Goal: Find specific page/section: Find specific page/section

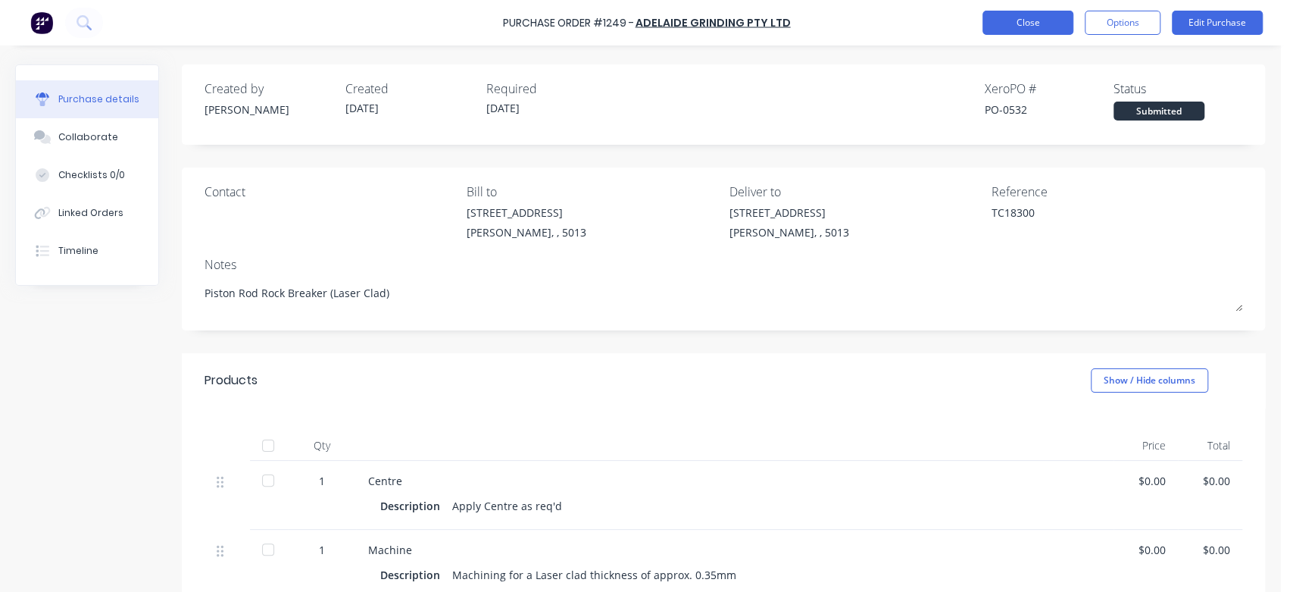
click at [1032, 17] on button "Close" at bounding box center [1028, 23] width 91 height 24
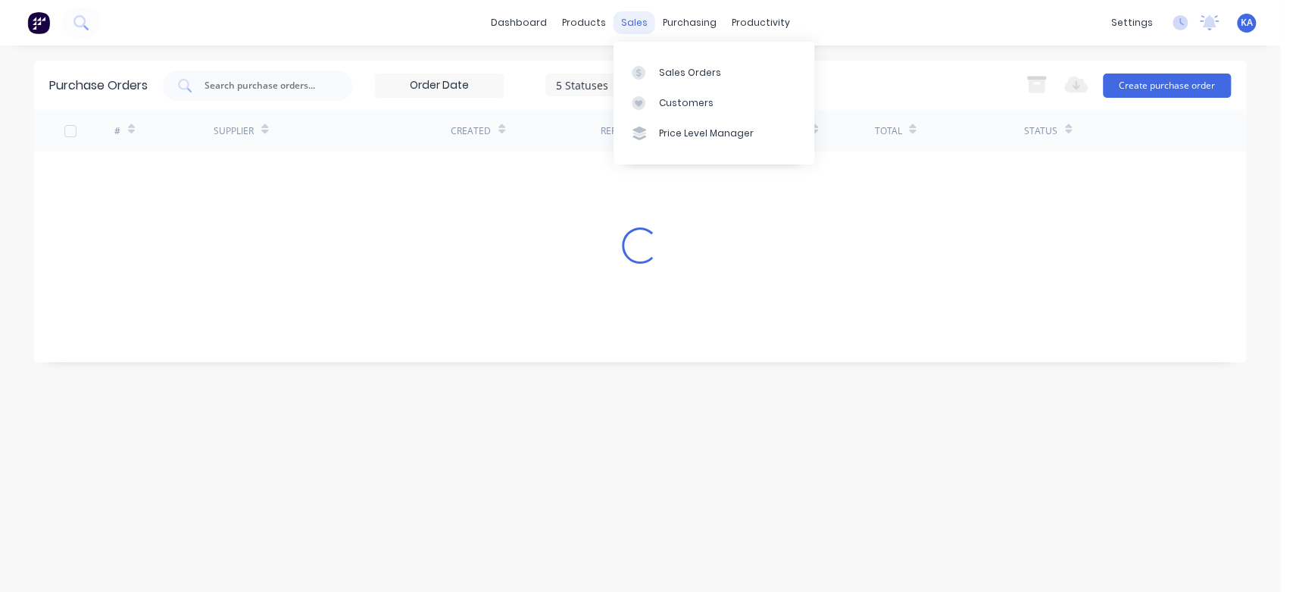
click at [636, 17] on div "sales" at bounding box center [635, 22] width 42 height 23
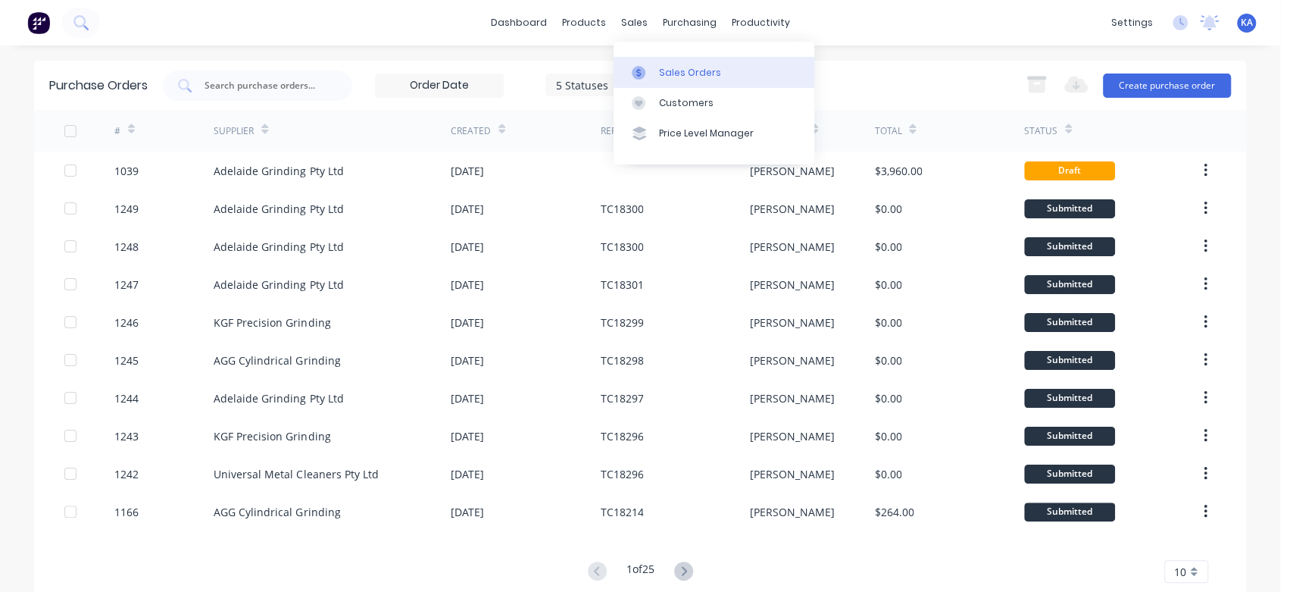
click at [661, 66] on div "Sales Orders" at bounding box center [690, 73] width 62 height 14
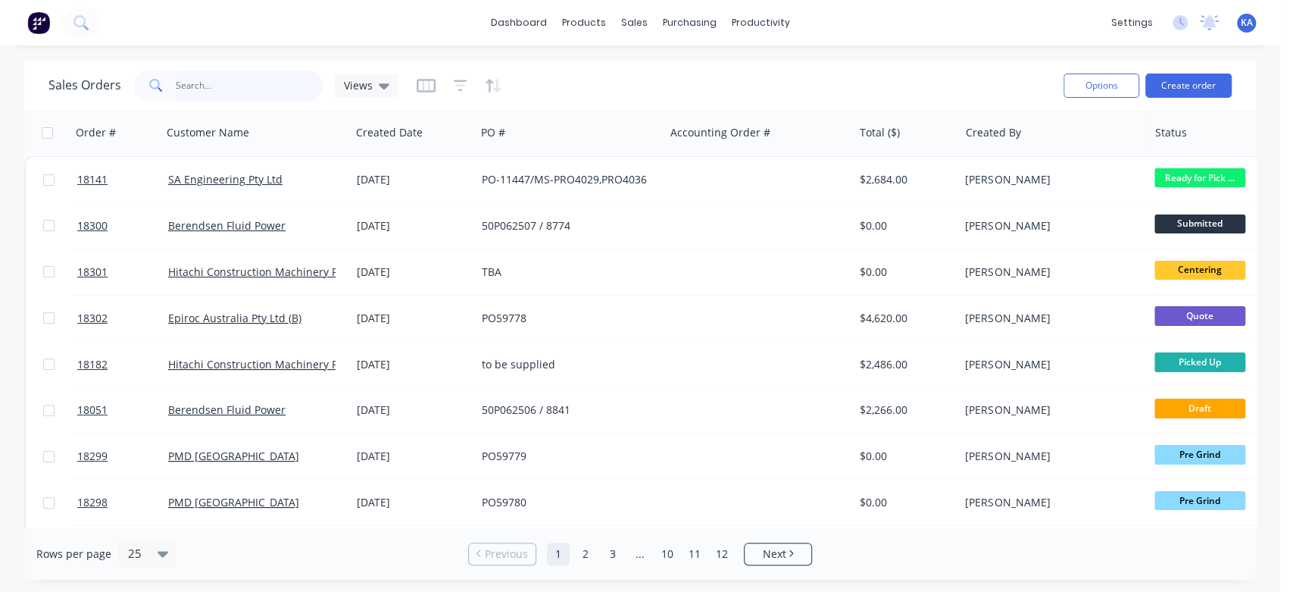
click at [216, 86] on input "text" at bounding box center [250, 85] width 148 height 30
type input "18074"
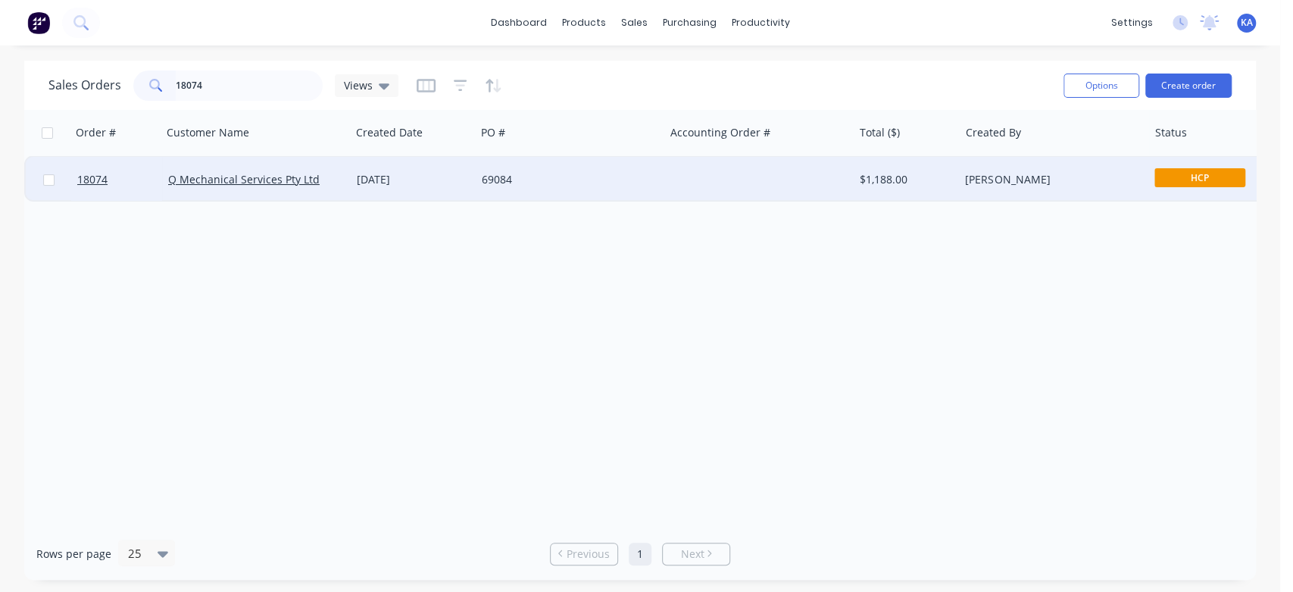
click at [1219, 167] on div "HCP" at bounding box center [1224, 179] width 151 height 45
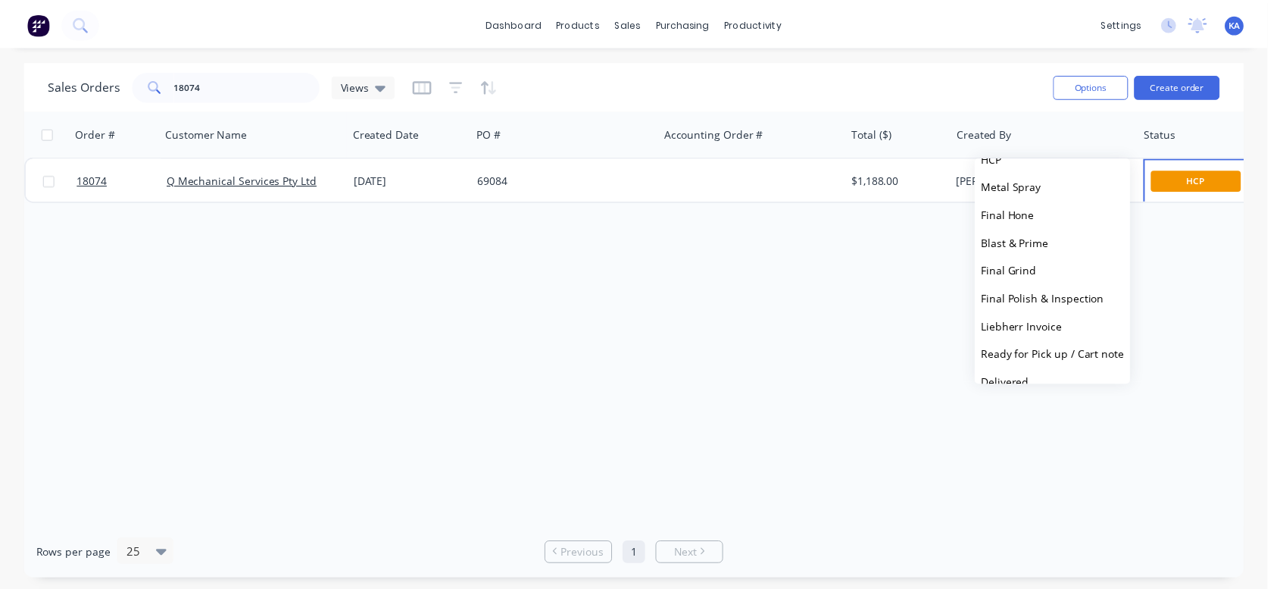
scroll to position [336, 0]
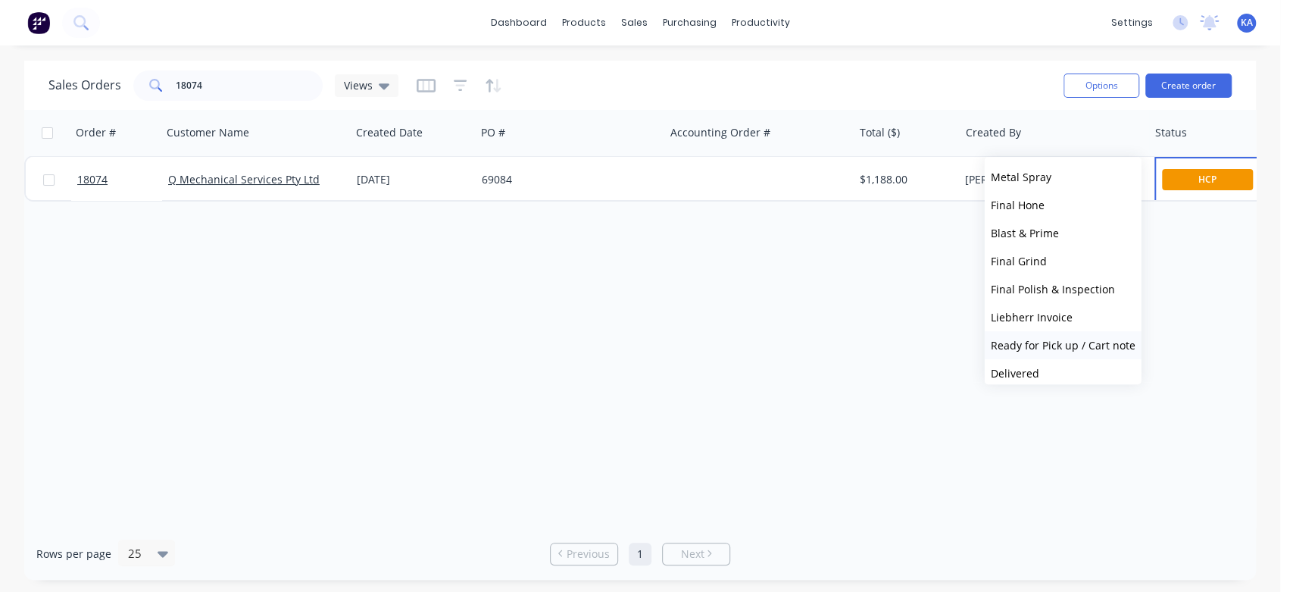
click at [1087, 347] on span "Ready for Pick up / Cart note" at bounding box center [1063, 345] width 145 height 14
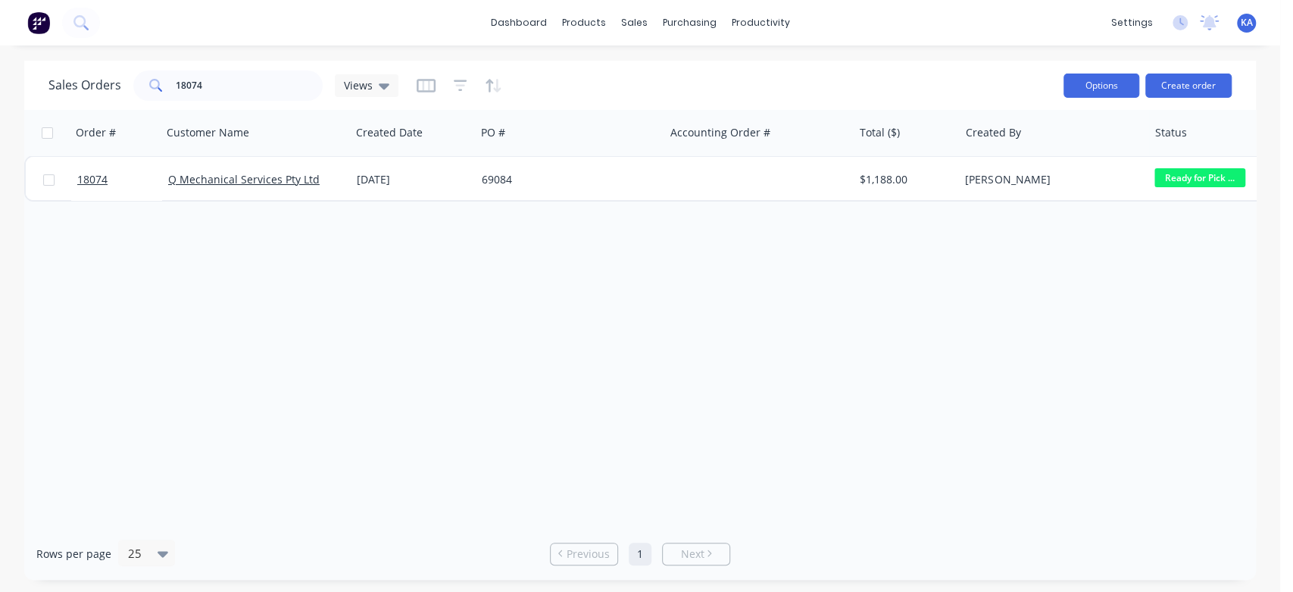
click at [1115, 73] on button "Options" at bounding box center [1102, 85] width 76 height 24
click at [933, 257] on div "Order # Customer Name Created Date PO # Accounting Order # Total ($) Created By…" at bounding box center [640, 318] width 1232 height 417
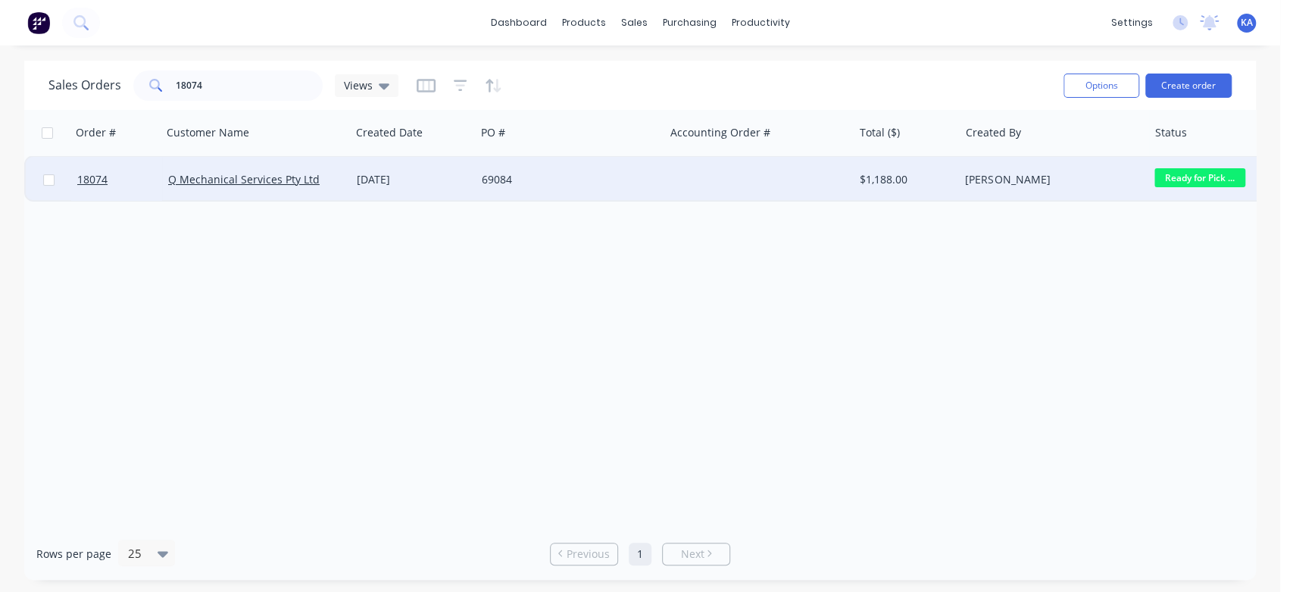
click at [939, 170] on div "$1,188.00" at bounding box center [907, 179] width 106 height 45
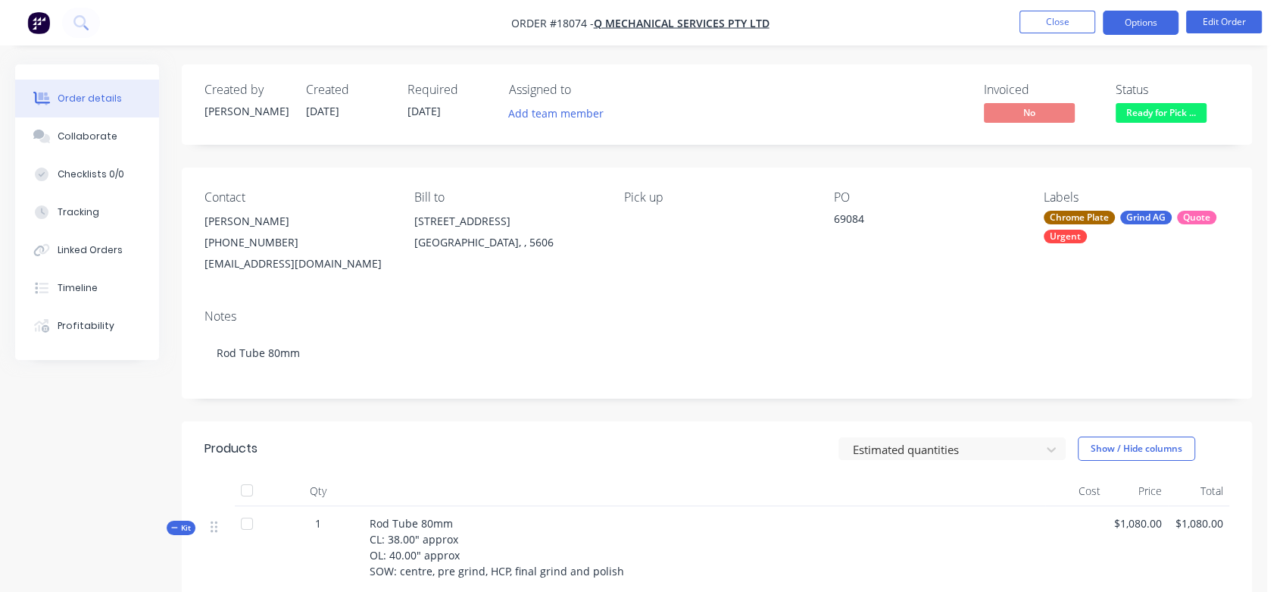
click at [1133, 17] on button "Options" at bounding box center [1141, 23] width 76 height 24
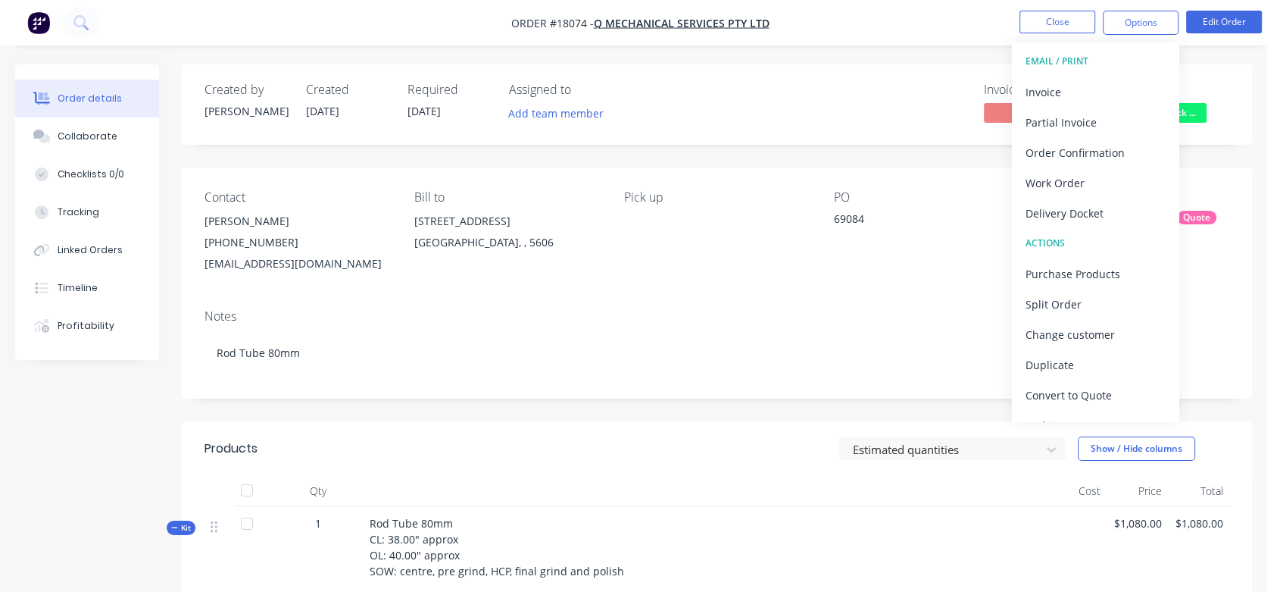
click at [1088, 219] on div "Delivery Docket" at bounding box center [1095, 213] width 139 height 22
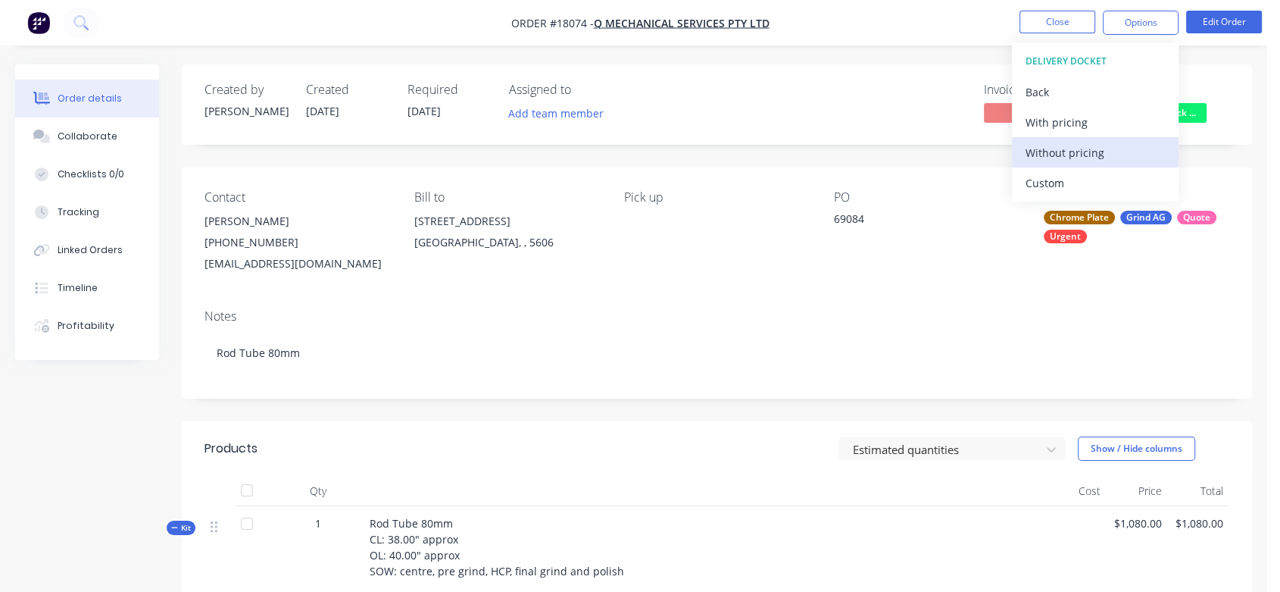
click at [1087, 152] on div "Without pricing" at bounding box center [1095, 153] width 139 height 22
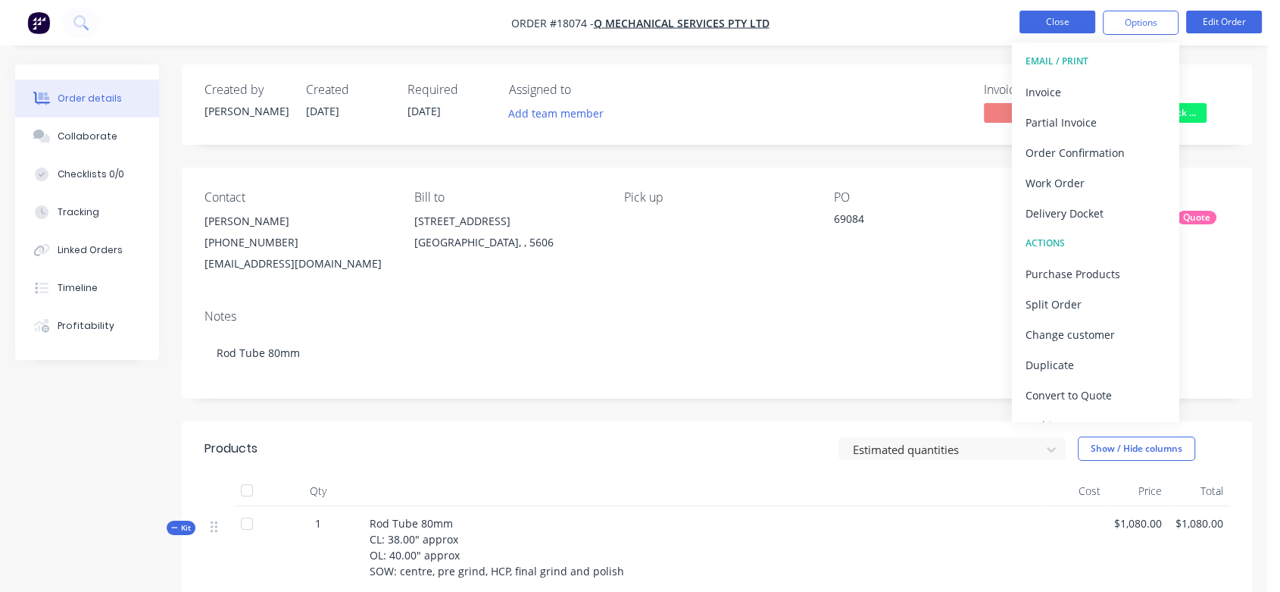
click at [1077, 14] on button "Close" at bounding box center [1058, 22] width 76 height 23
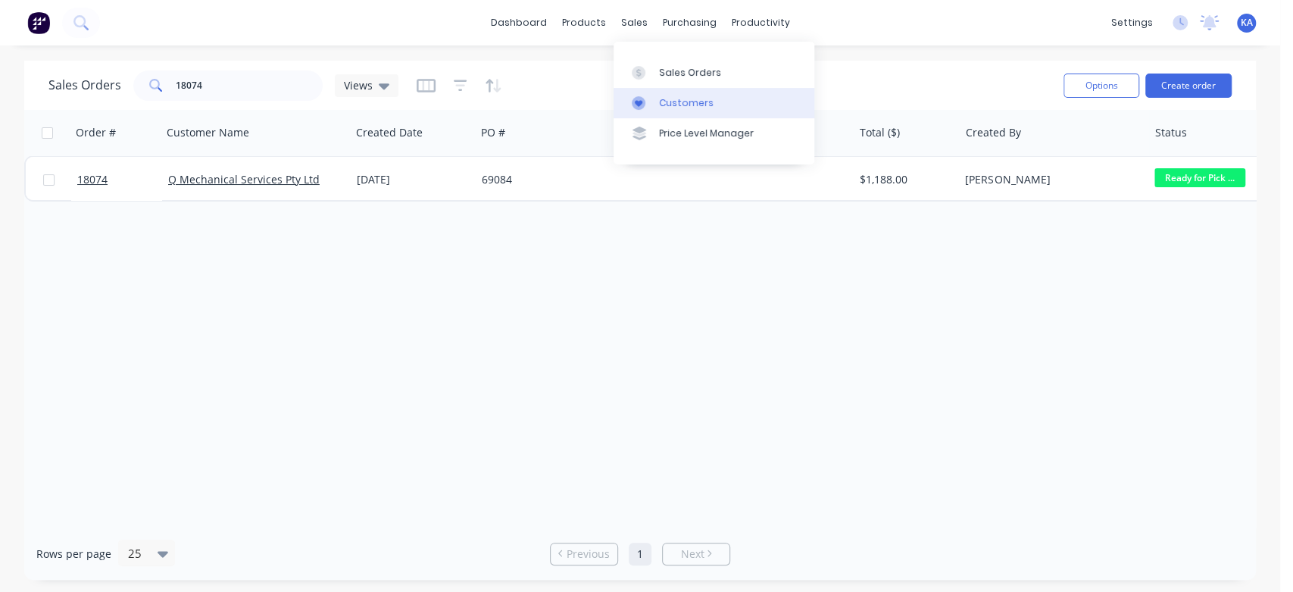
click at [684, 104] on div "Customers" at bounding box center [686, 103] width 55 height 14
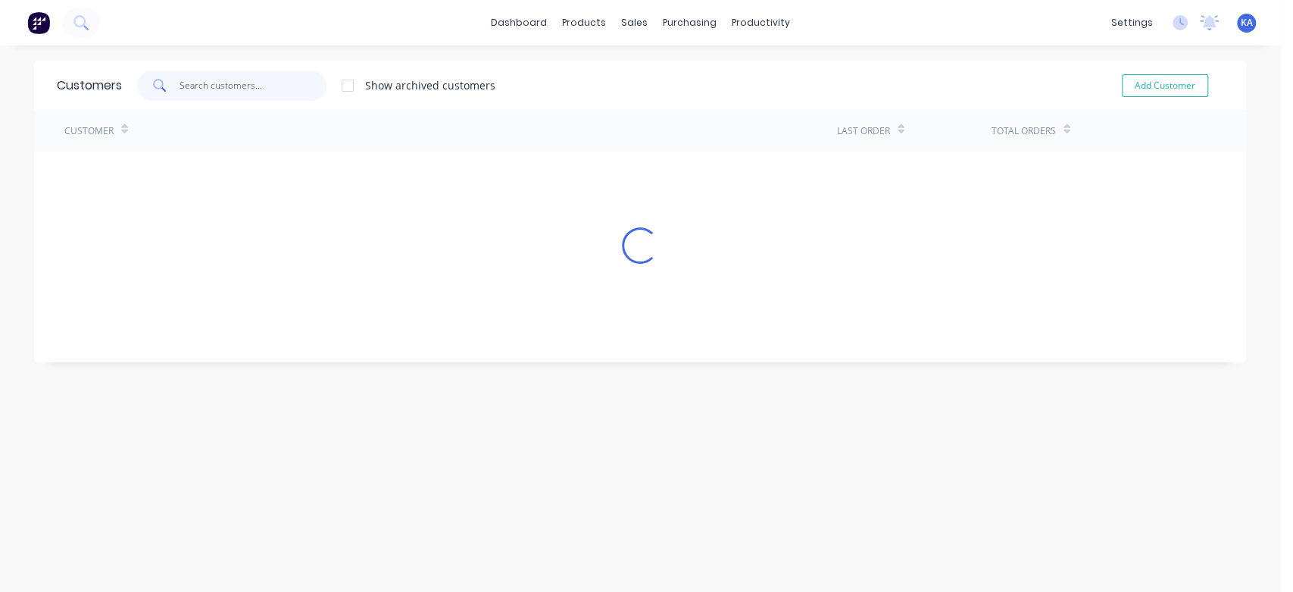
click at [197, 86] on input "text" at bounding box center [254, 85] width 148 height 30
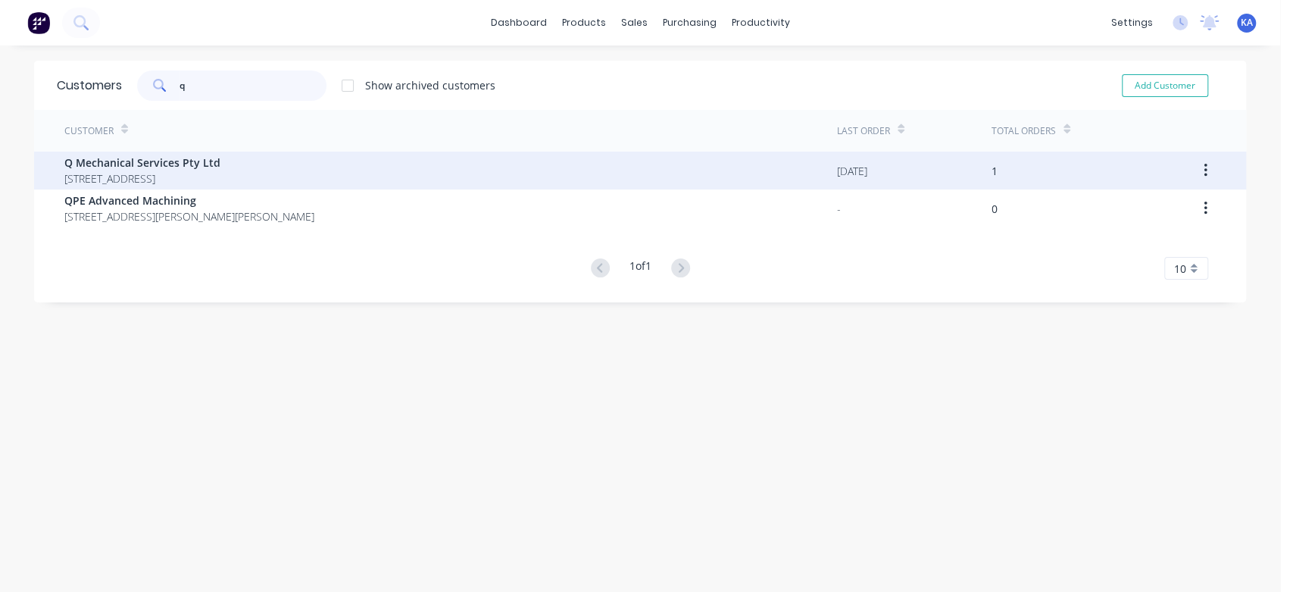
type input "q"
click at [215, 166] on span "Q Mechanical Services Pty Ltd" at bounding box center [142, 163] width 156 height 16
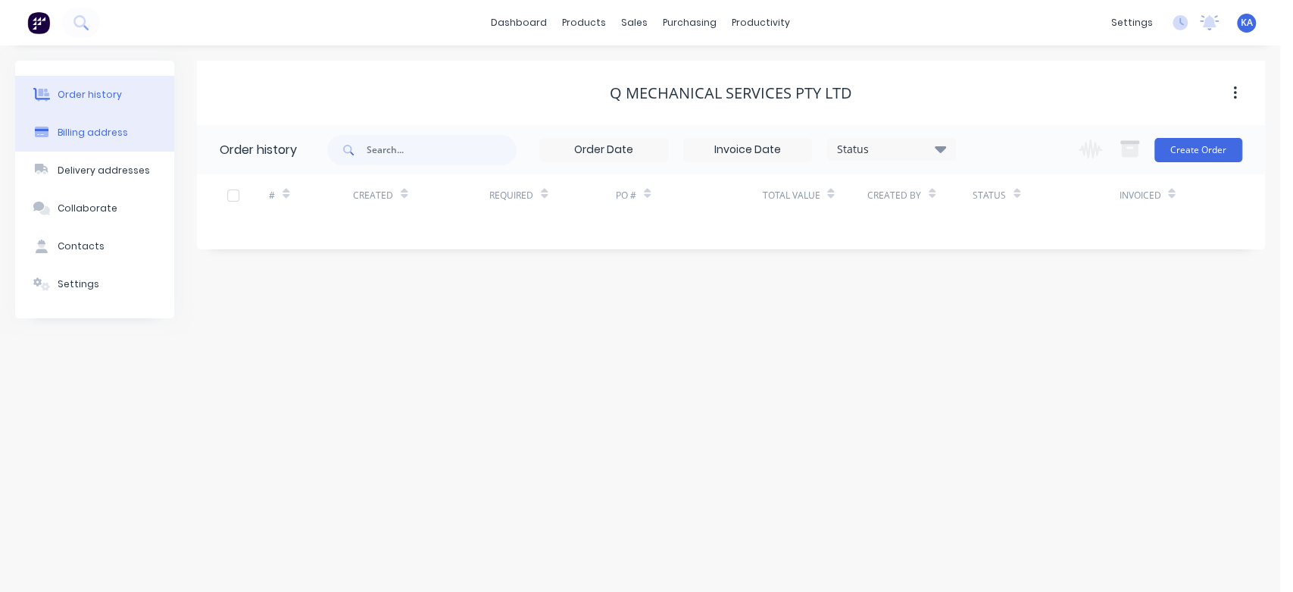
click at [117, 126] on div "Billing address" at bounding box center [93, 133] width 70 height 14
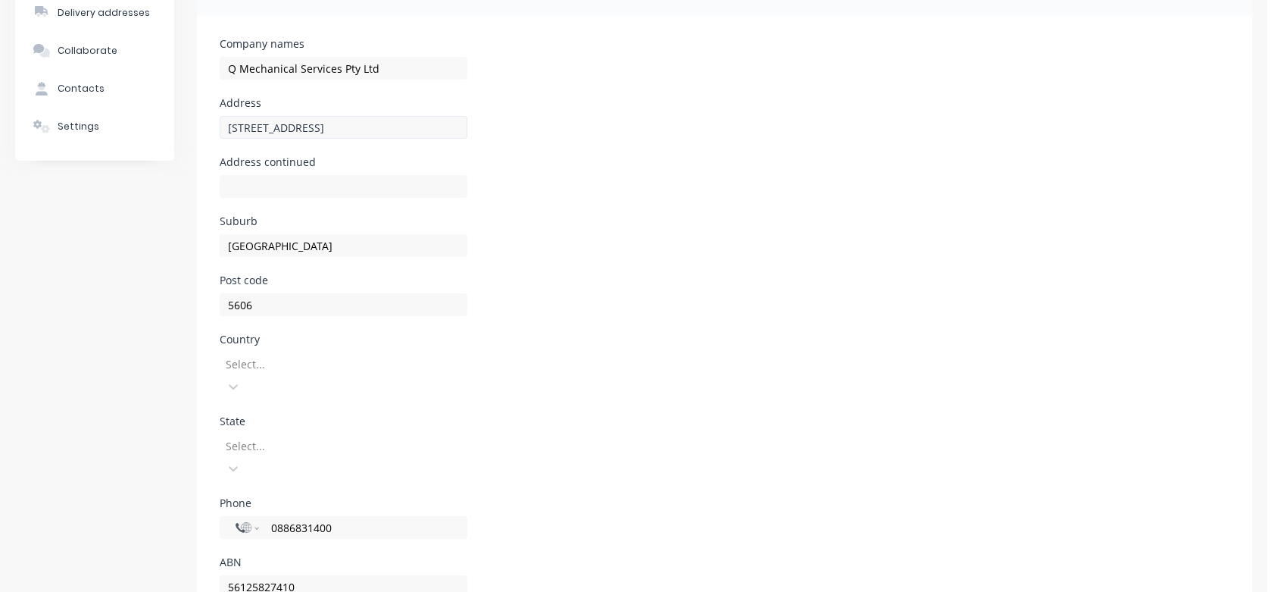
scroll to position [166, 0]
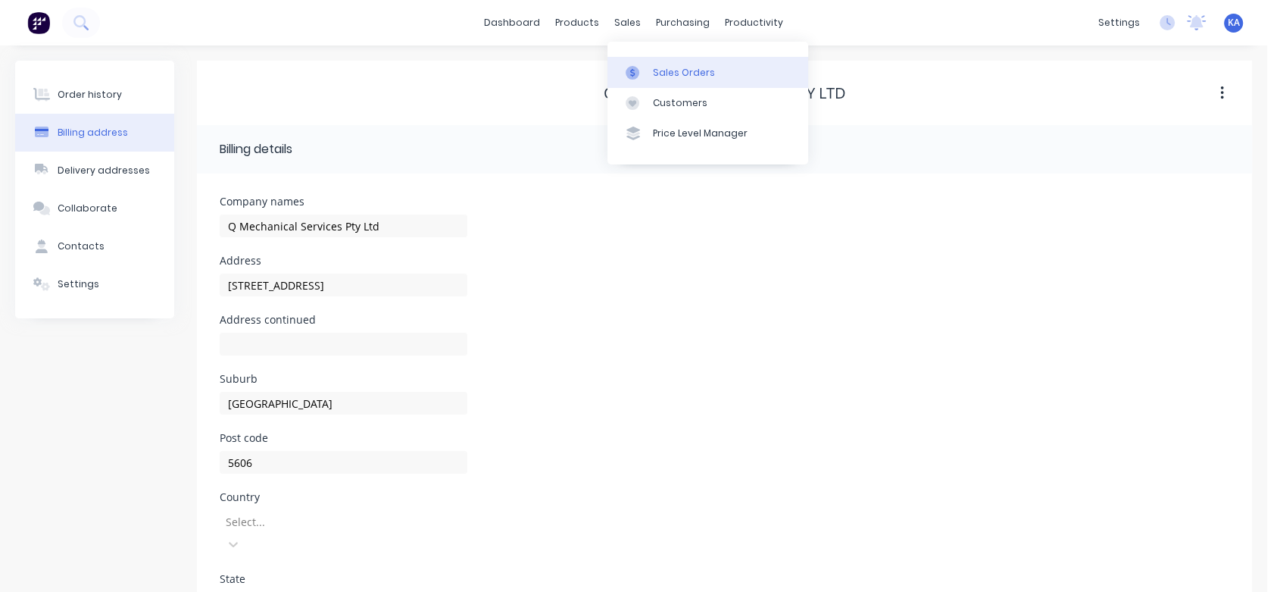
click at [663, 72] on div "Sales Orders" at bounding box center [684, 73] width 62 height 14
